Goal: Transaction & Acquisition: Book appointment/travel/reservation

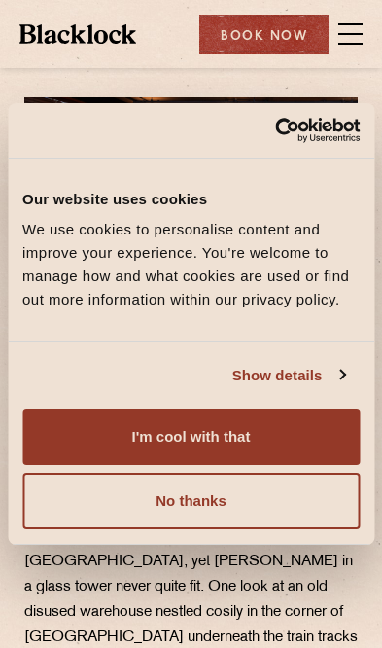
click at [323, 428] on button "I'm cool with that" at bounding box center [191, 437] width 338 height 56
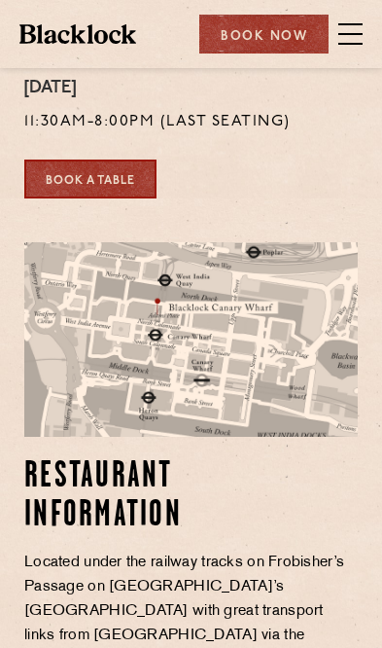
scroll to position [919, 0]
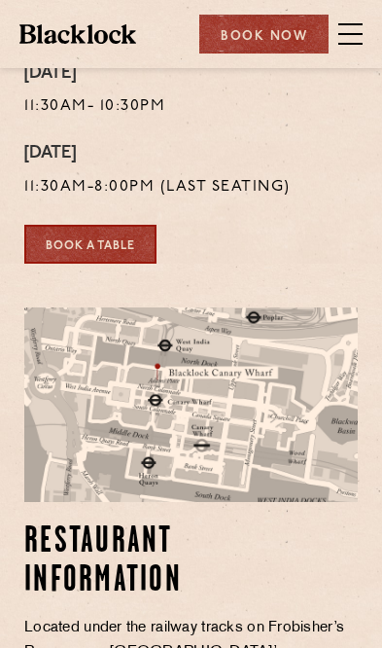
click at [121, 225] on link "Book a Table" at bounding box center [90, 244] width 132 height 39
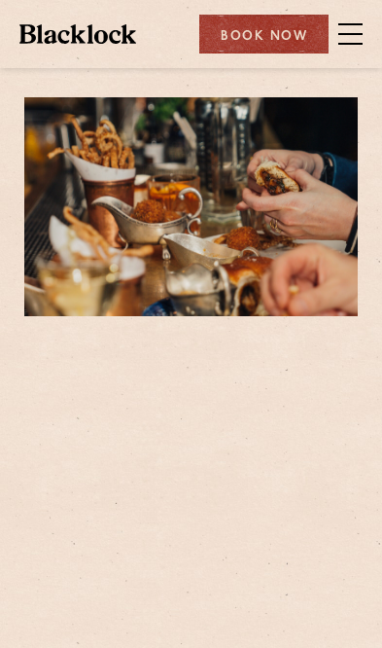
scroll to position [45, 0]
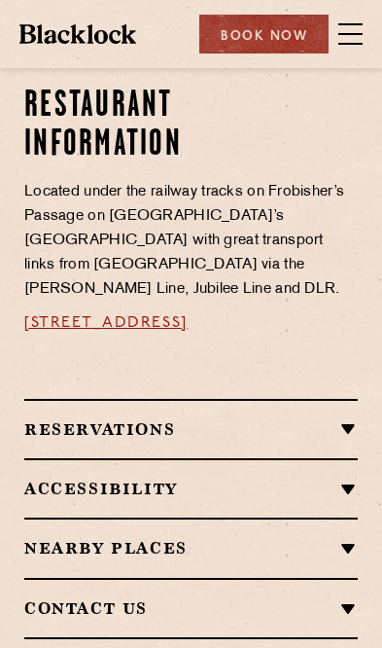
scroll to position [1352, 0]
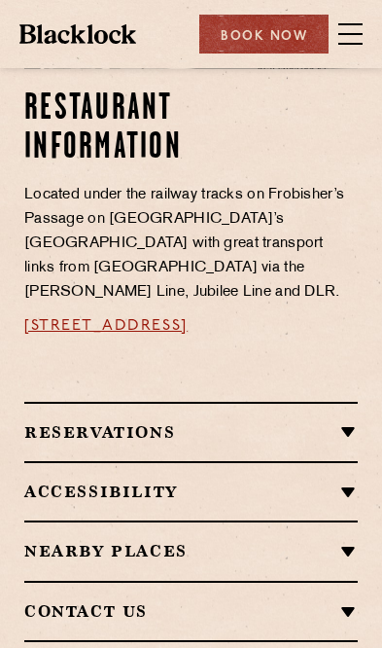
click at [349, 402] on div "Reservations WALK-INS Walk-ins are always warmly welcome. Do pop in and we’ll g…" at bounding box center [191, 431] width 334 height 59
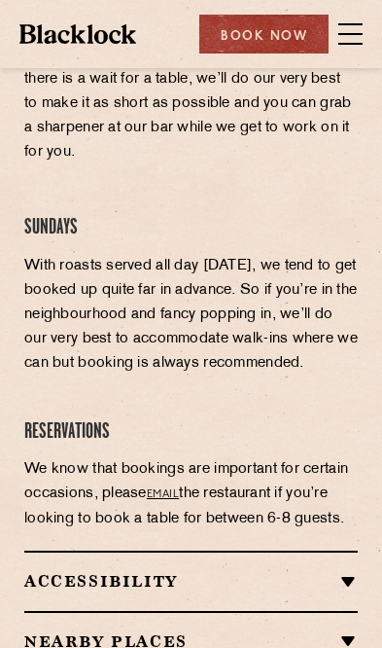
scroll to position [1836, 0]
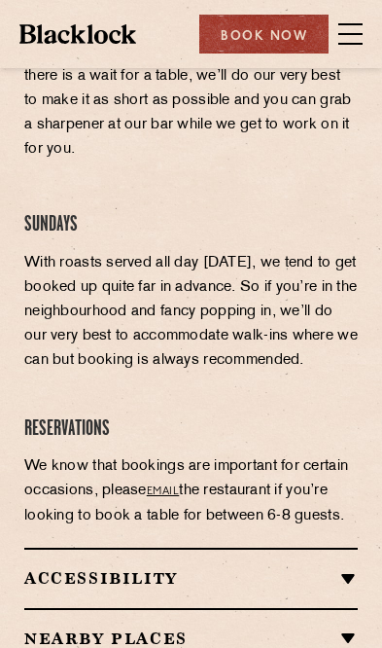
click at [337, 569] on h2 "Accessibility" at bounding box center [191, 578] width 334 height 18
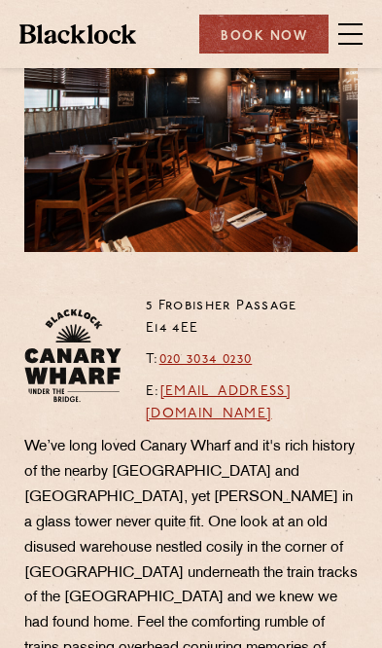
scroll to position [0, 0]
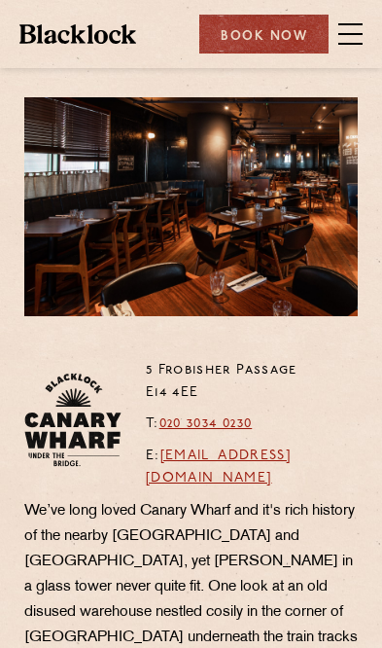
click at [118, 41] on img at bounding box center [77, 33] width 117 height 19
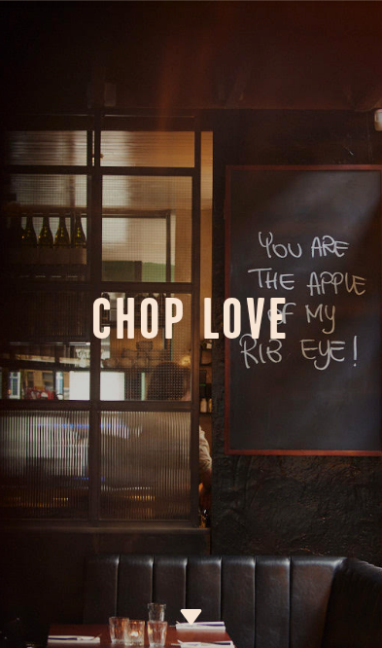
click at [268, 319] on h1 "Chop Love" at bounding box center [191, 323] width 382 height 29
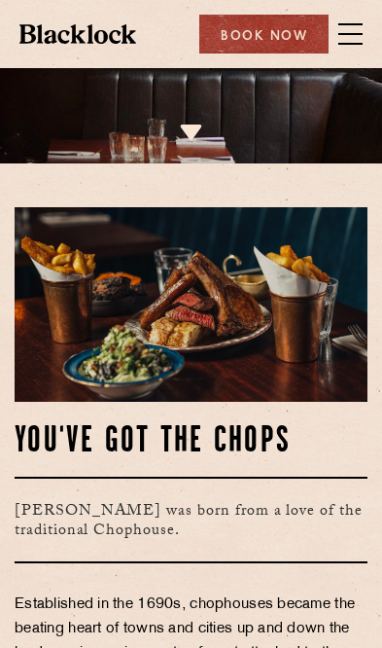
scroll to position [483, 0]
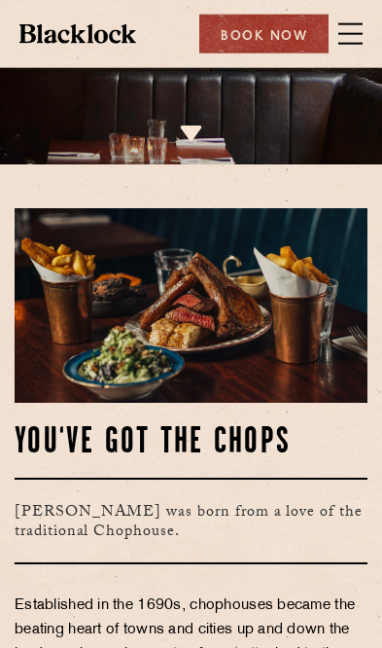
click at [360, 38] on span at bounding box center [351, 33] width 24 height 29
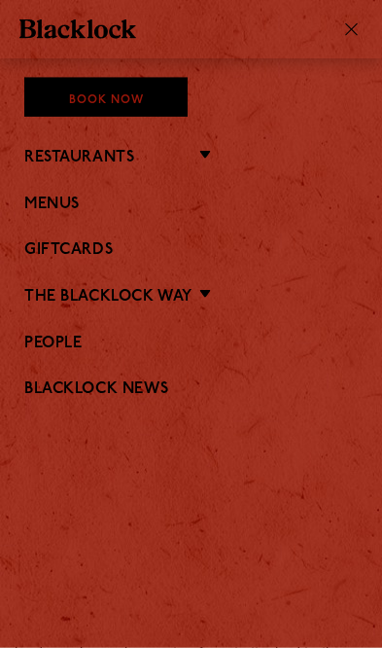
click at [192, 152] on li "Restaurants Soho City Covent Garden Shoreditch Canary Wharf Manchester Birmingh…" at bounding box center [191, 157] width 334 height 22
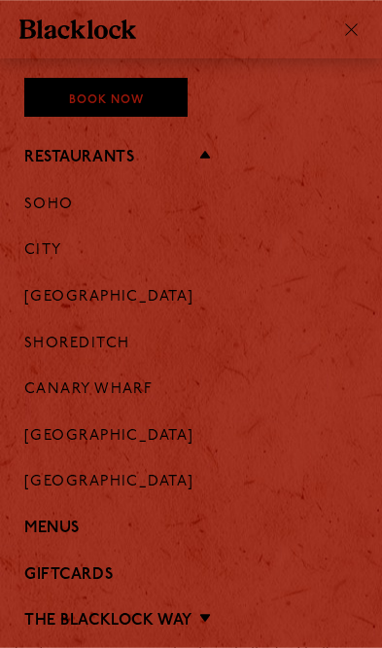
click at [138, 383] on link "Canary Wharf" at bounding box center [88, 390] width 128 height 18
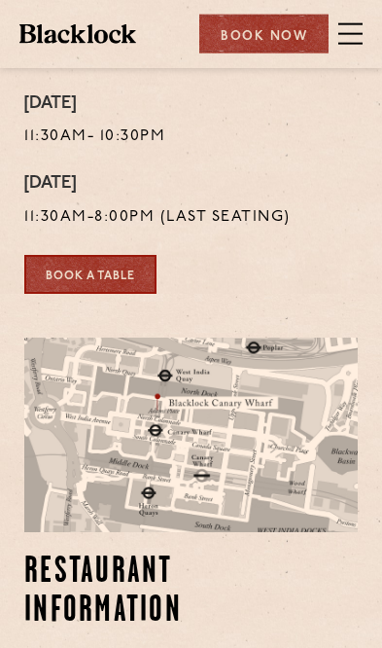
click at [325, 376] on img at bounding box center [324, 473] width 117 height 195
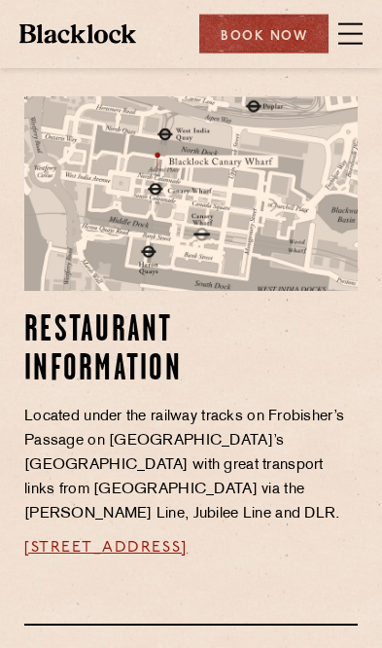
scroll to position [1270, 0]
